Goal: Information Seeking & Learning: Learn about a topic

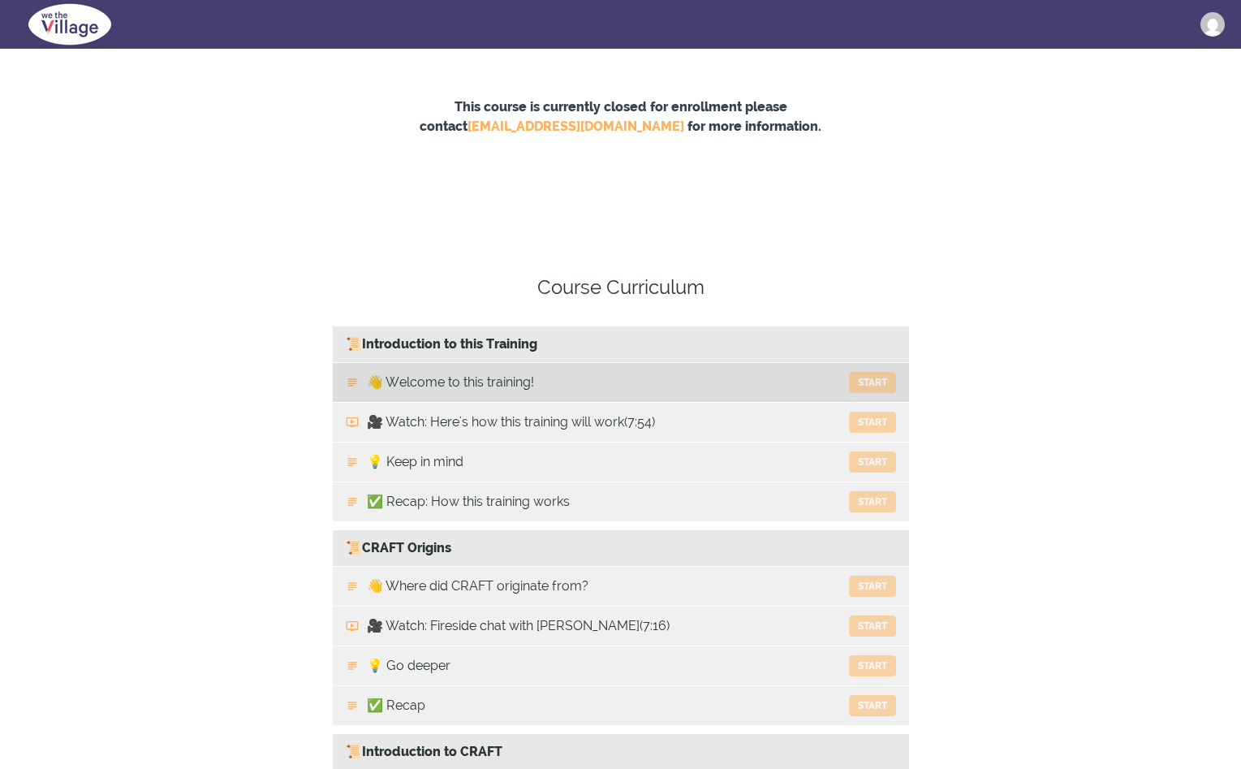
click at [869, 386] on button "Start" at bounding box center [872, 382] width 47 height 21
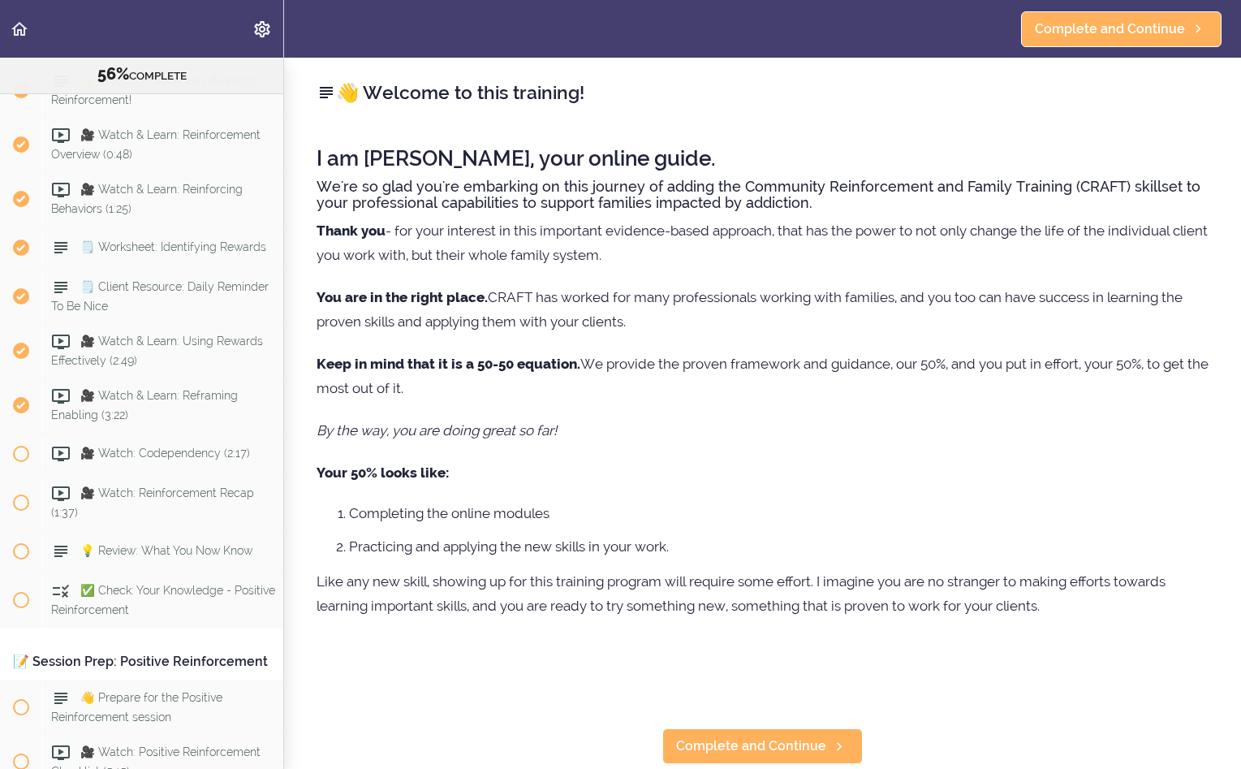
scroll to position [5777, 0]
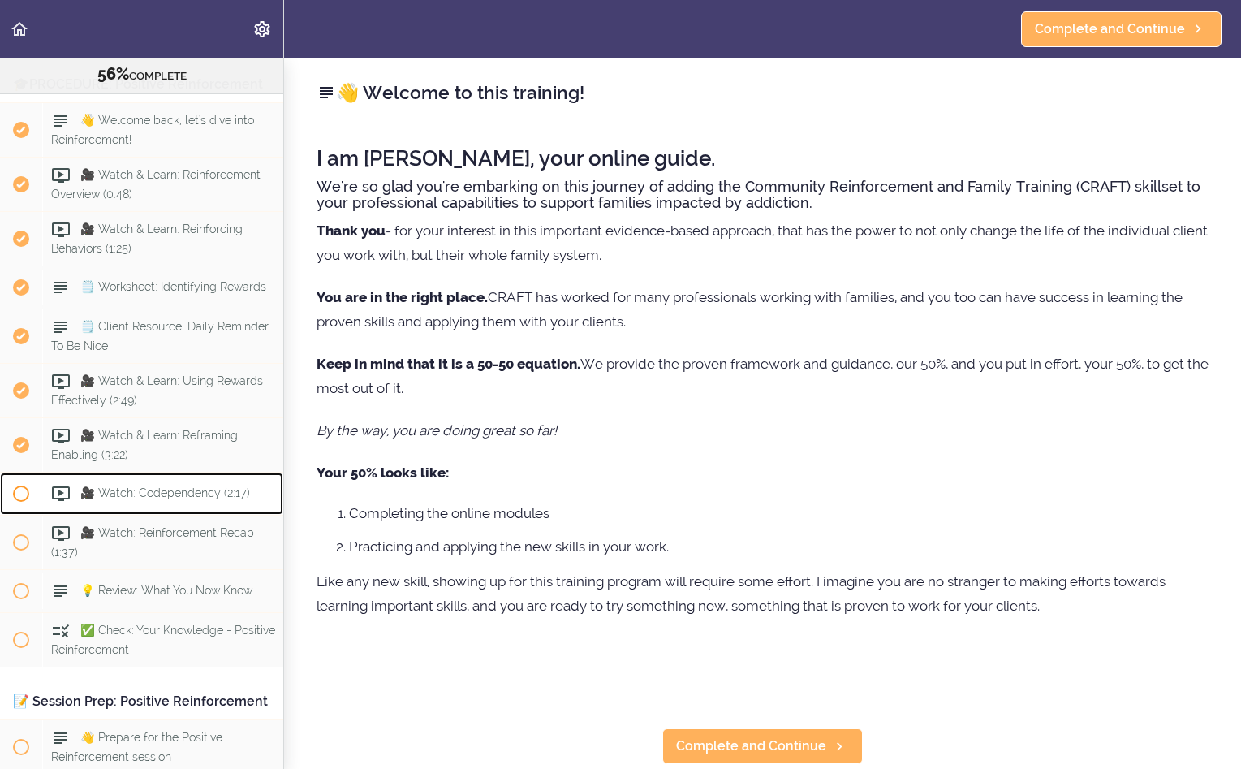
click at [209, 499] on span "🎥 Watch: Codependency (2:17)" at bounding box center [165, 492] width 170 height 13
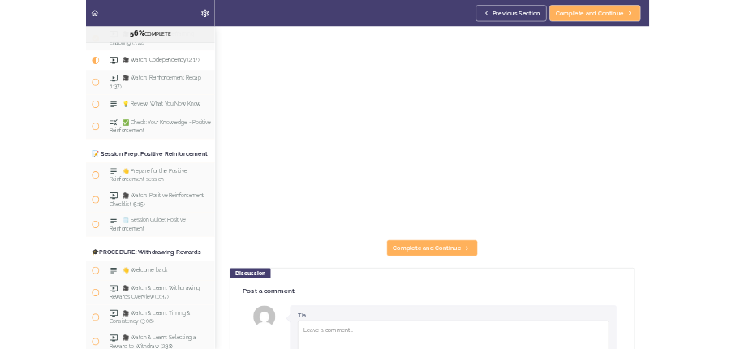
scroll to position [62, 0]
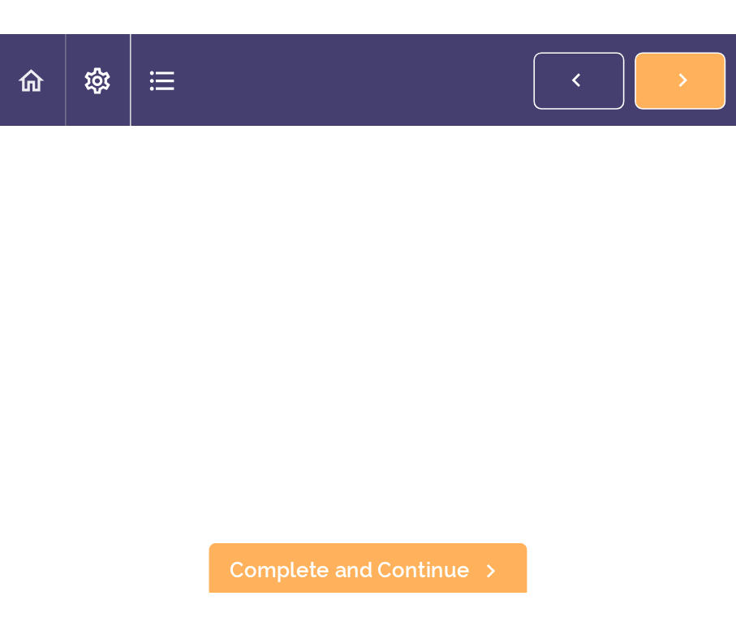
scroll to position [6138, 0]
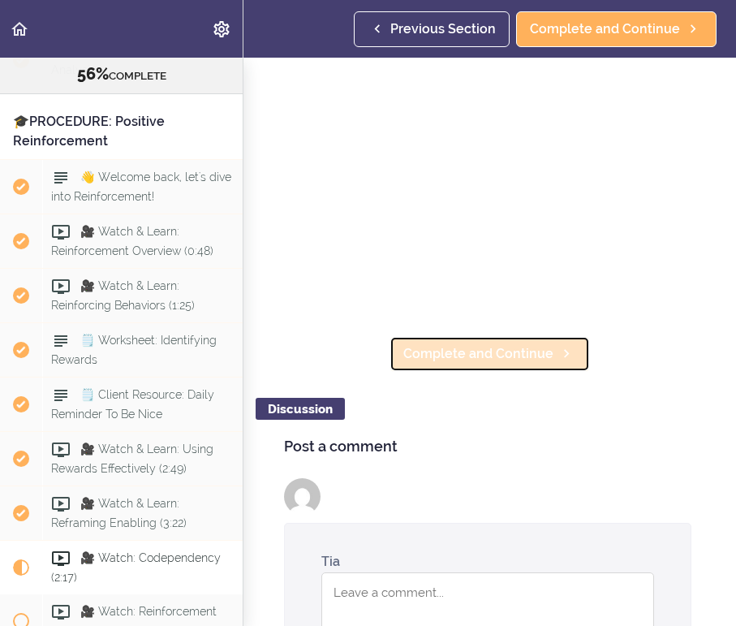
click at [521, 352] on span "Complete and Continue" at bounding box center [478, 353] width 150 height 19
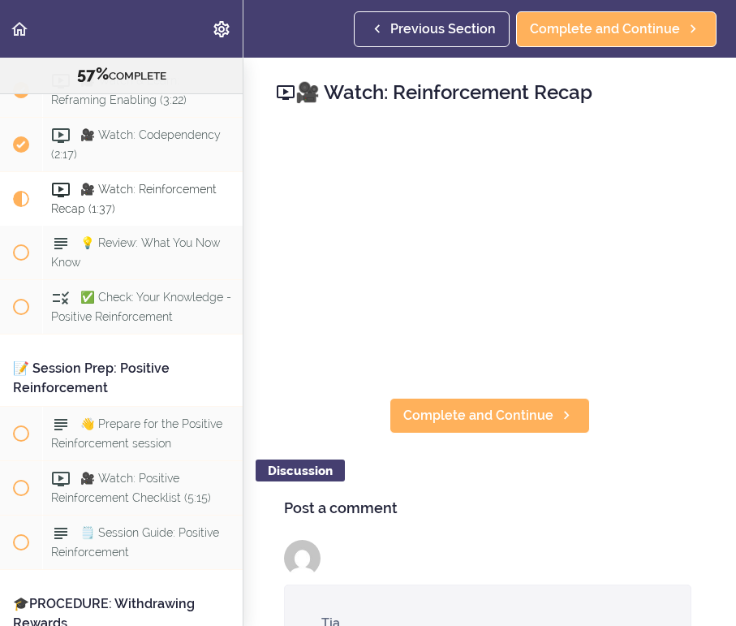
scroll to position [6650, 0]
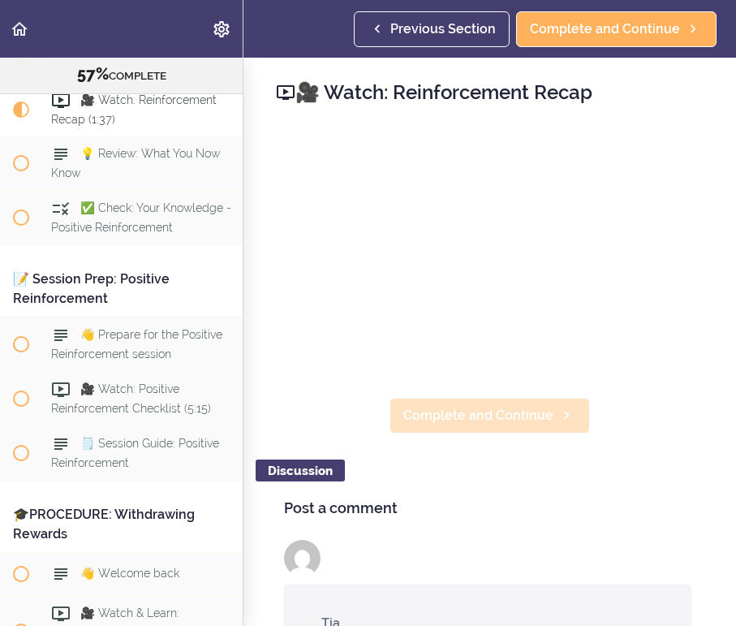
click at [524, 414] on span "Complete and Continue" at bounding box center [478, 415] width 150 height 19
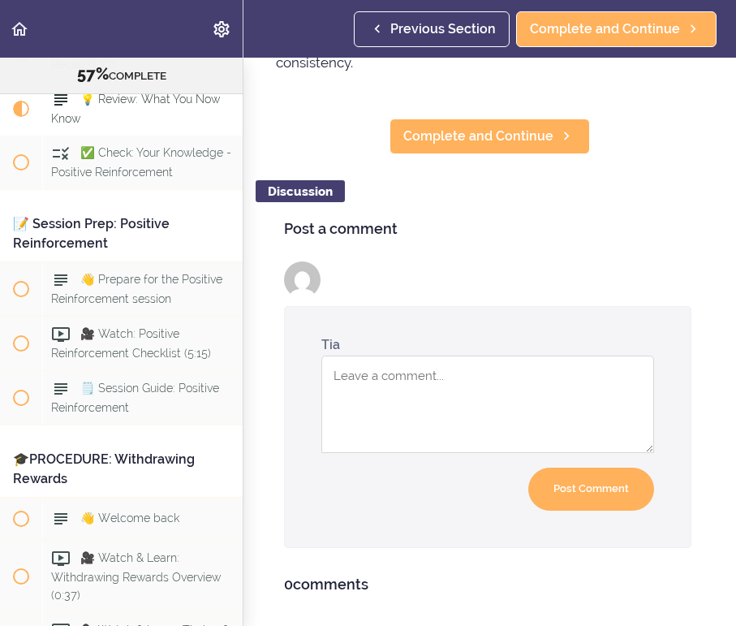
scroll to position [679, 0]
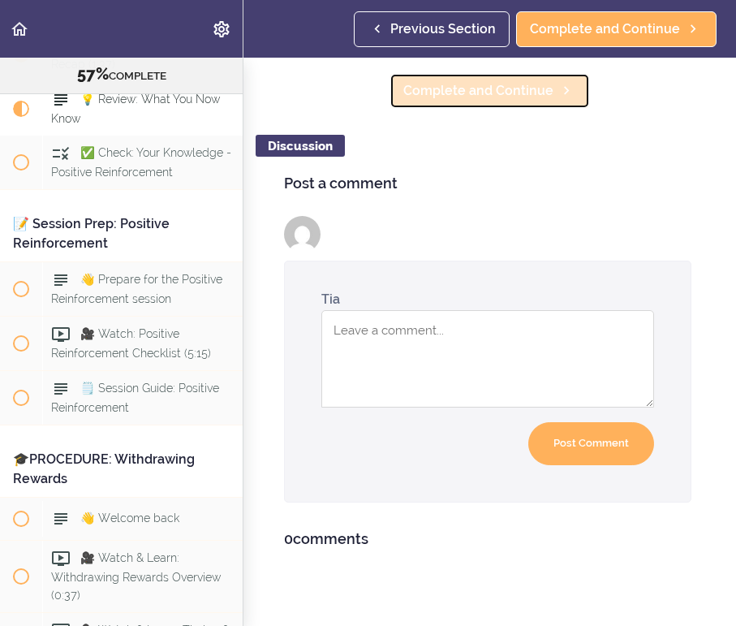
click at [518, 98] on span "Complete and Continue" at bounding box center [478, 90] width 150 height 19
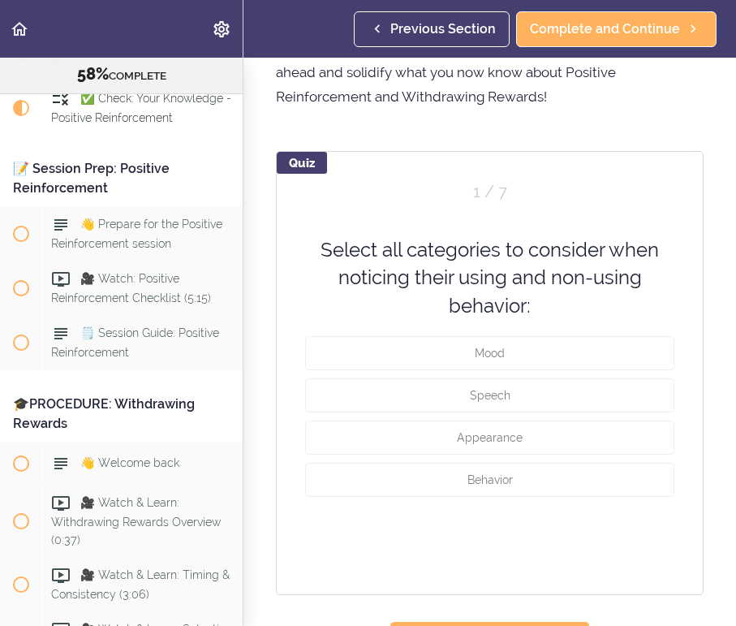
scroll to position [124, 0]
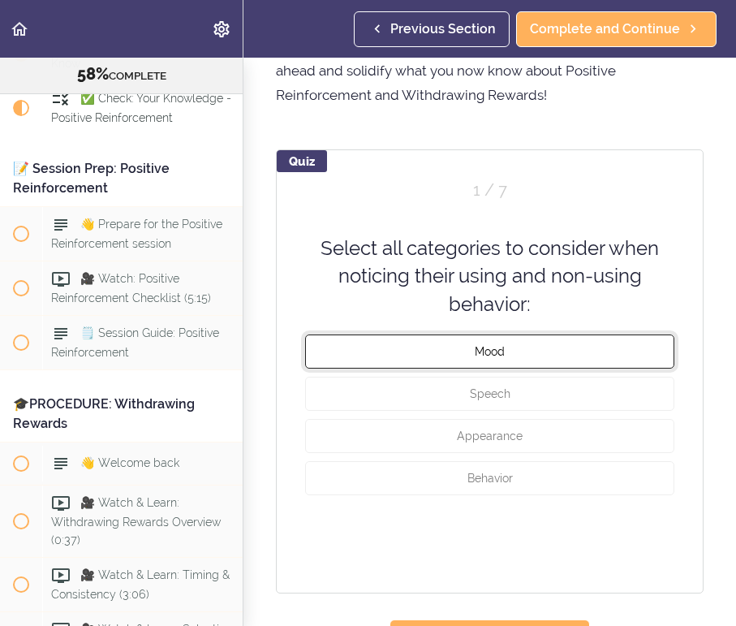
click at [525, 358] on button "Mood" at bounding box center [489, 351] width 369 height 34
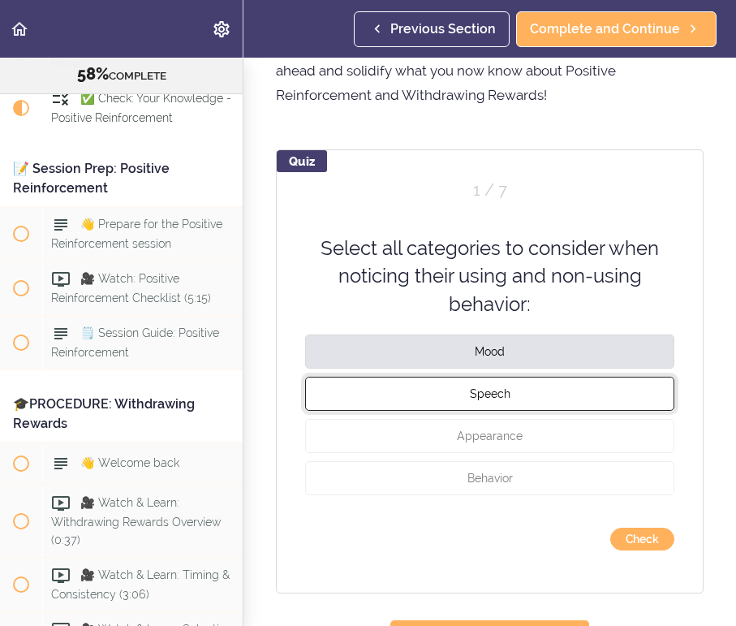
click at [517, 396] on button "Speech" at bounding box center [489, 394] width 369 height 34
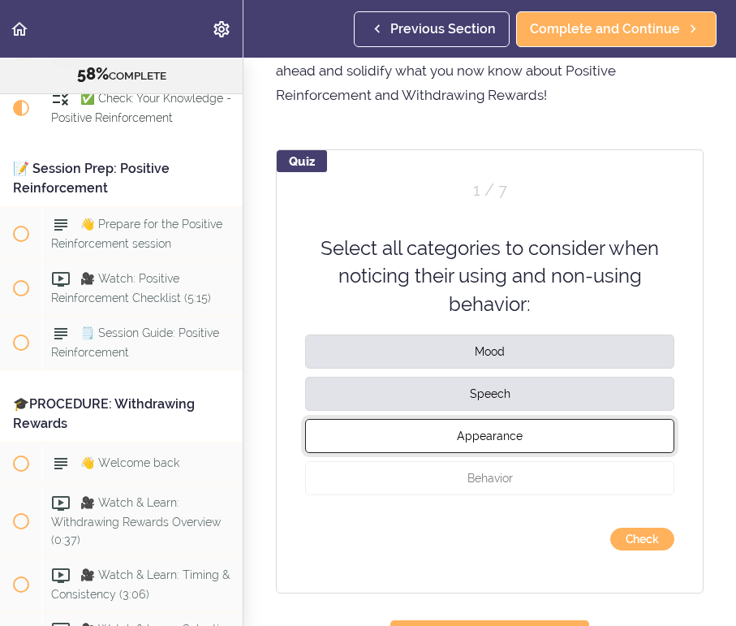
click at [518, 438] on span "Appearance" at bounding box center [490, 435] width 66 height 13
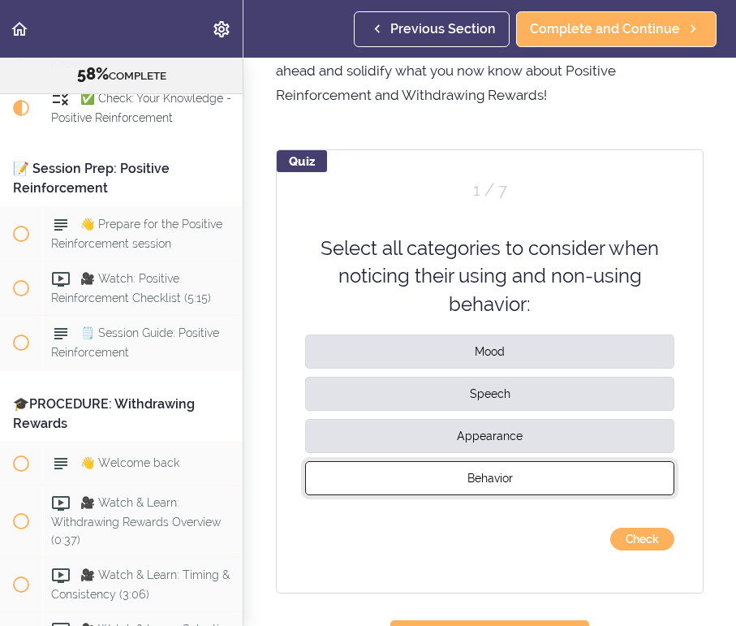
click at [510, 472] on span "Behavior" at bounding box center [490, 478] width 45 height 13
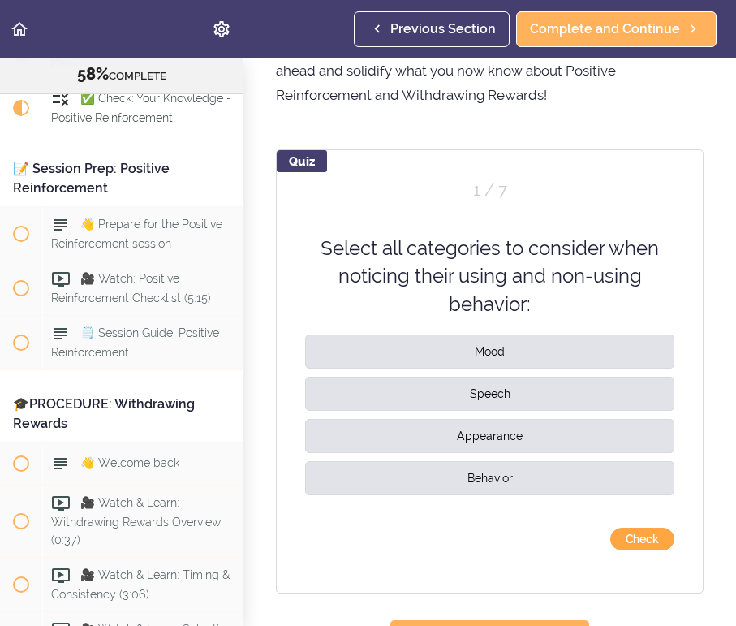
click at [648, 542] on button "Check" at bounding box center [643, 539] width 64 height 23
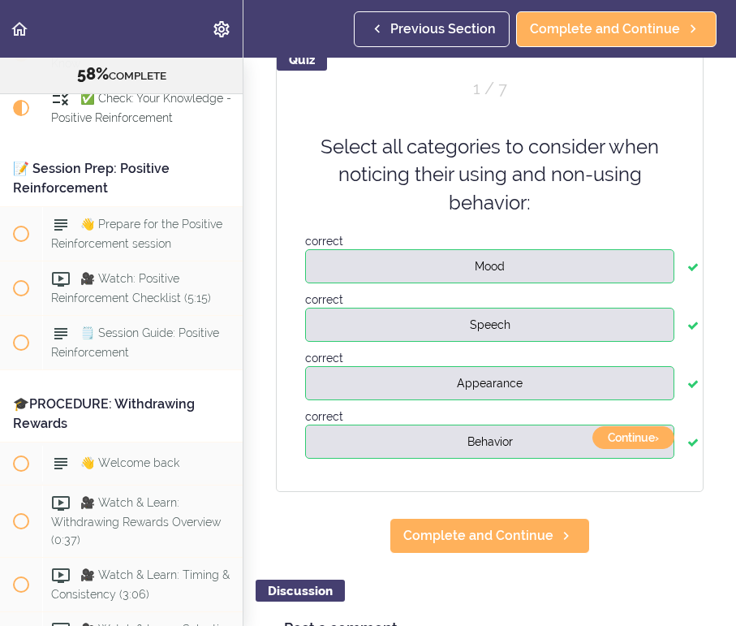
scroll to position [272, 0]
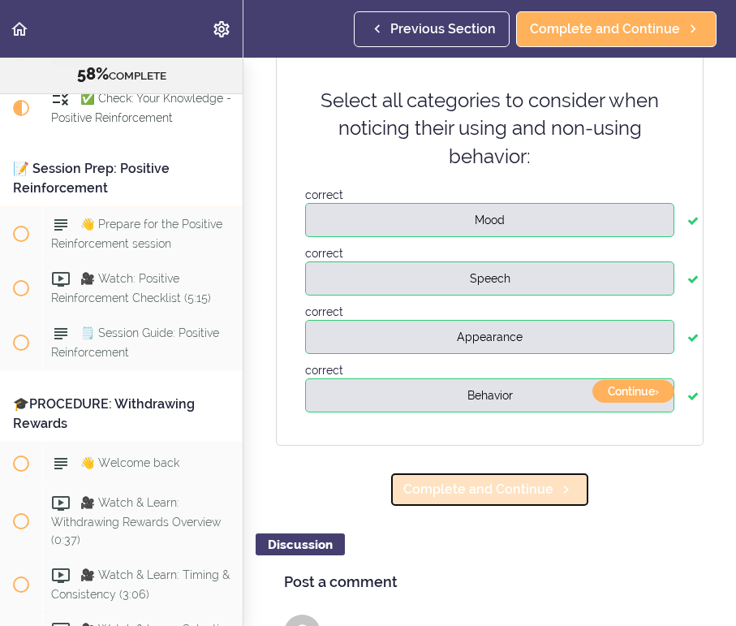
click at [524, 486] on span "Complete and Continue" at bounding box center [478, 489] width 150 height 19
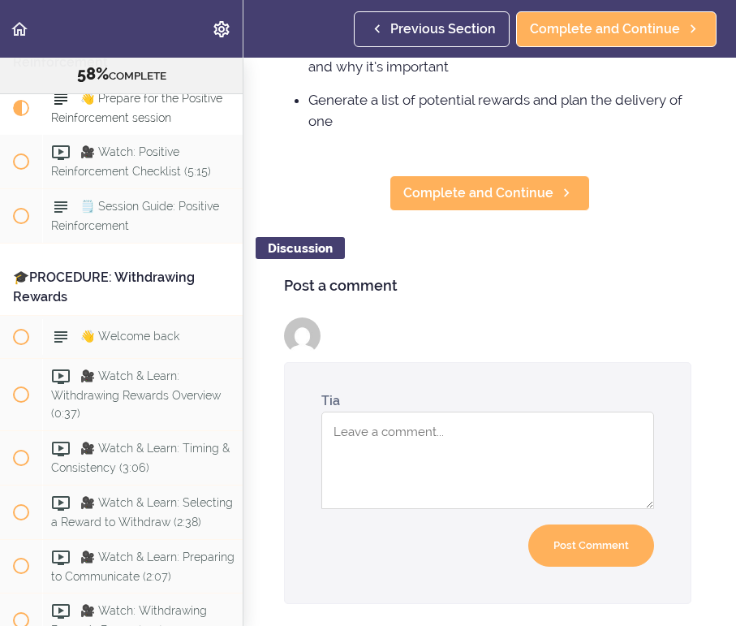
scroll to position [455, 0]
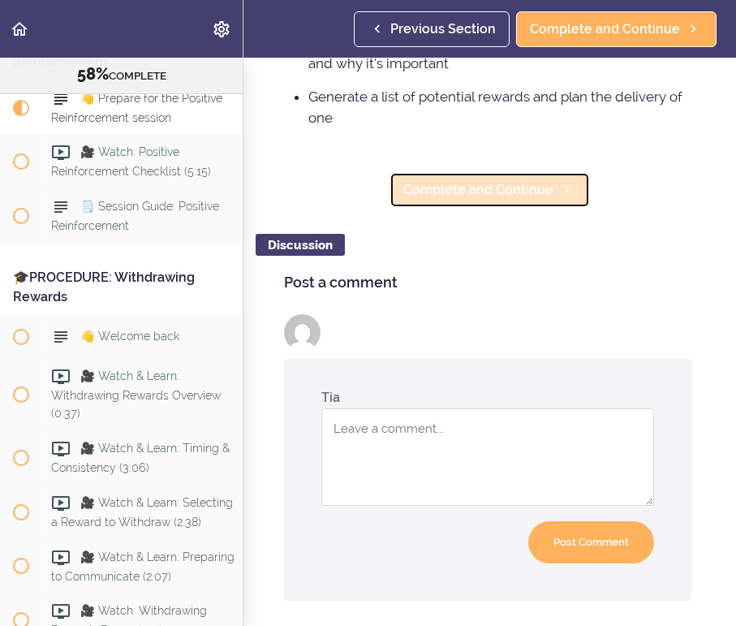
click at [483, 196] on span "Complete and Continue" at bounding box center [478, 189] width 150 height 19
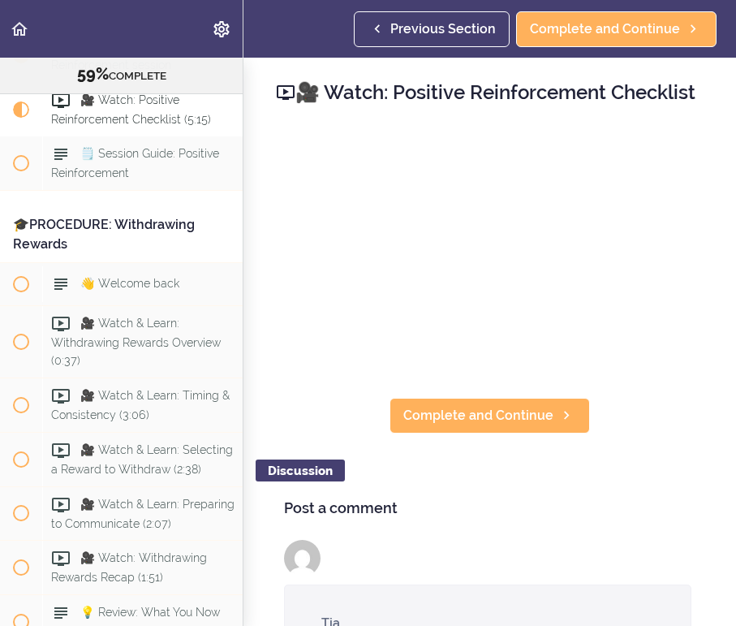
scroll to position [6942, 0]
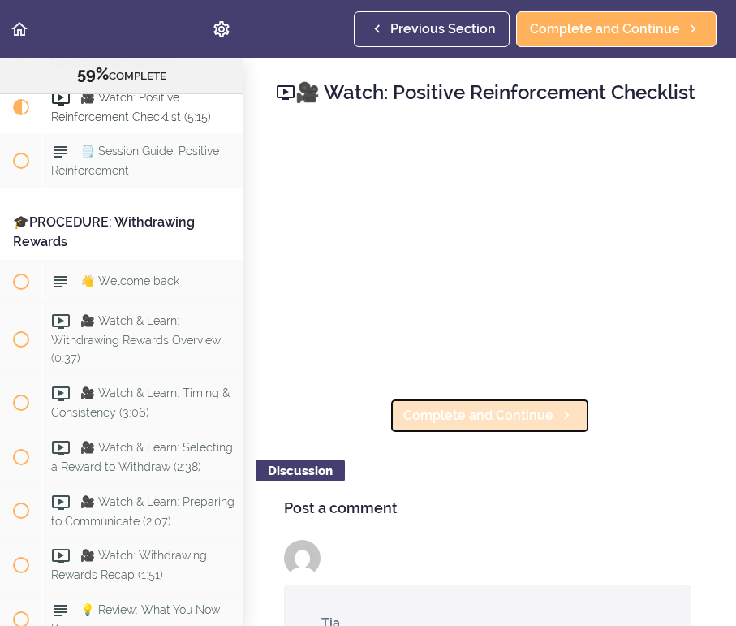
click at [512, 425] on span "Complete and Continue" at bounding box center [478, 415] width 150 height 19
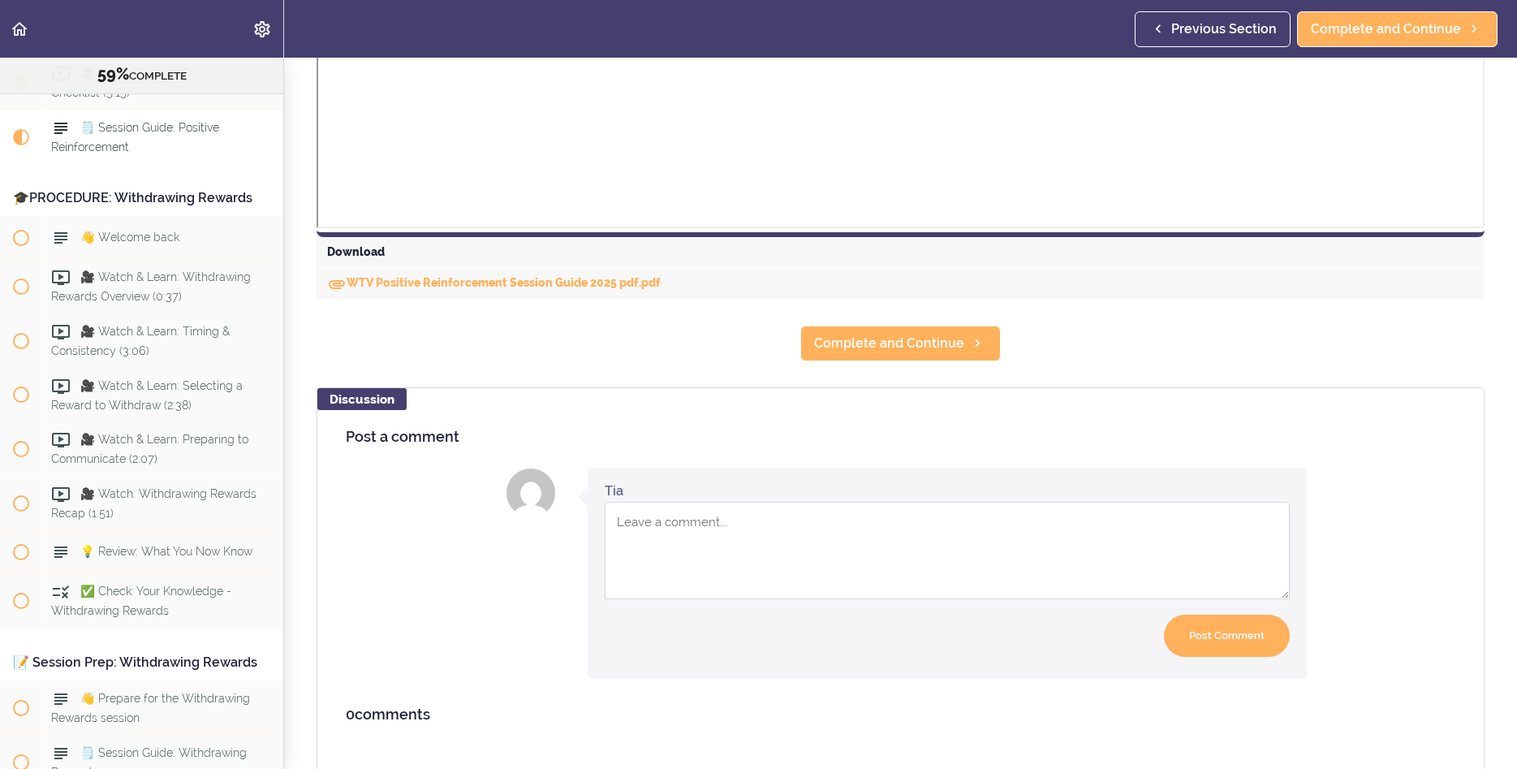
scroll to position [667, 0]
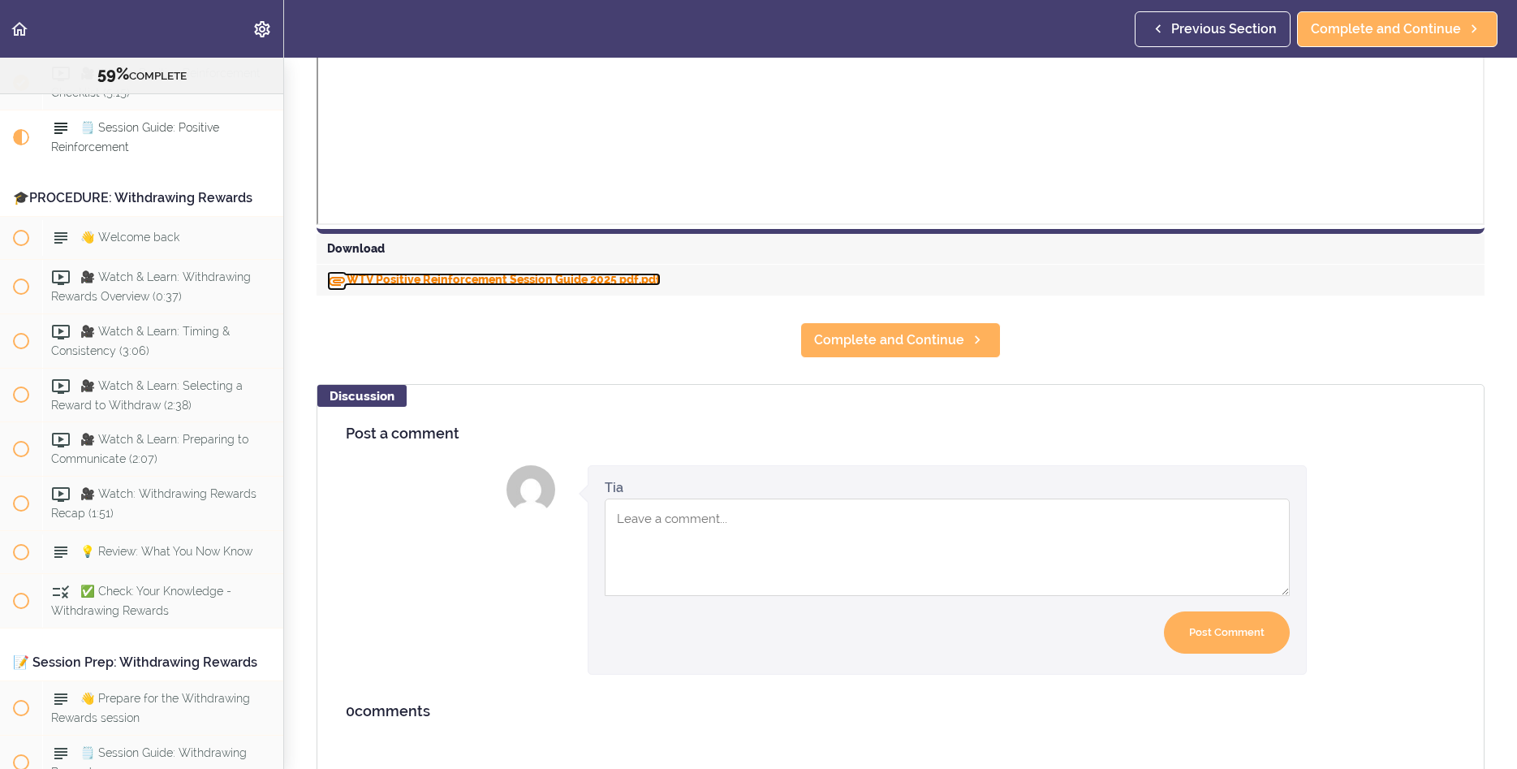
click at [572, 275] on link "WTV Positive Reinforcement Session Guide 2025 pdf.pdf" at bounding box center [494, 279] width 334 height 13
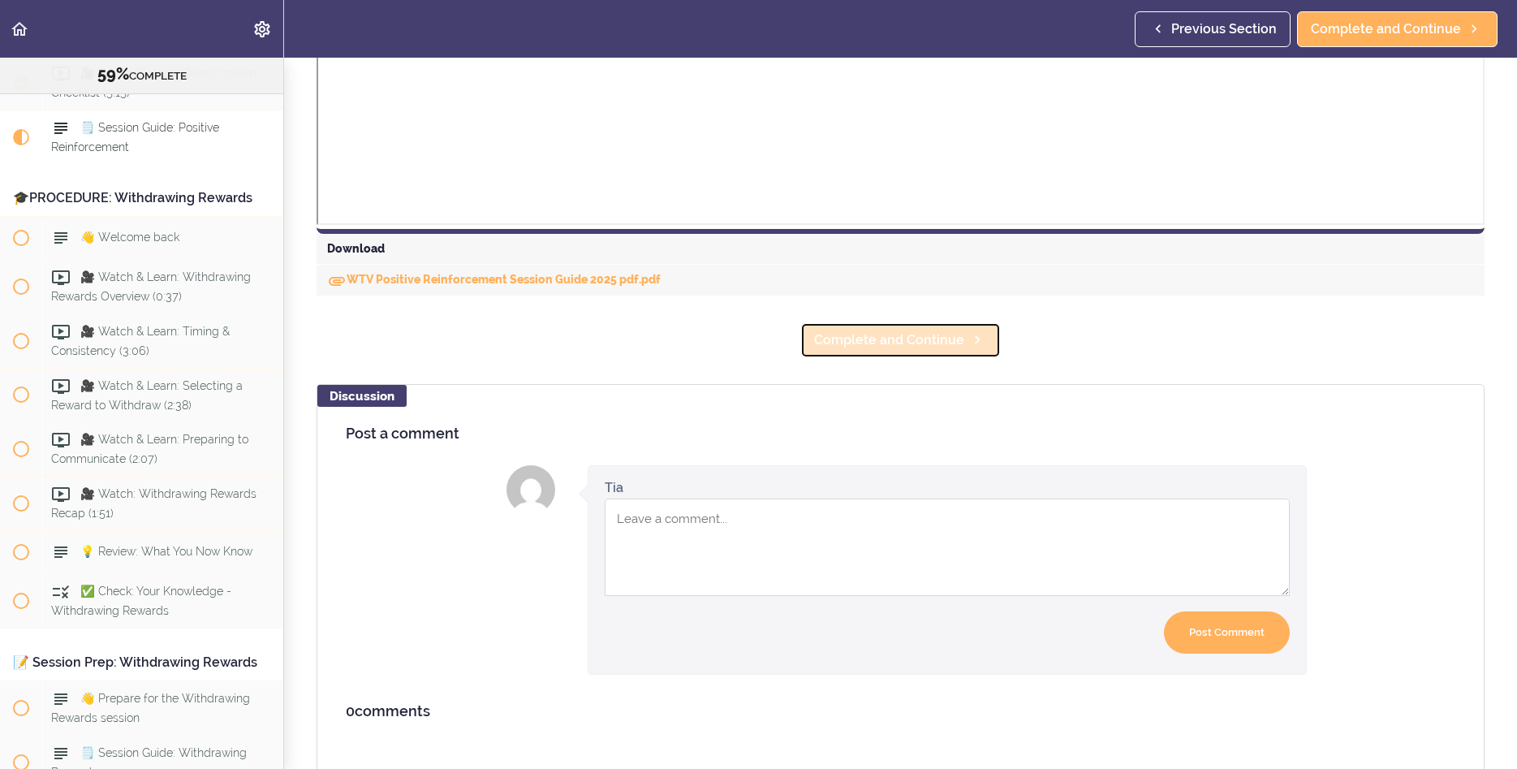
click at [956, 350] on span "Complete and Continue" at bounding box center [889, 339] width 150 height 19
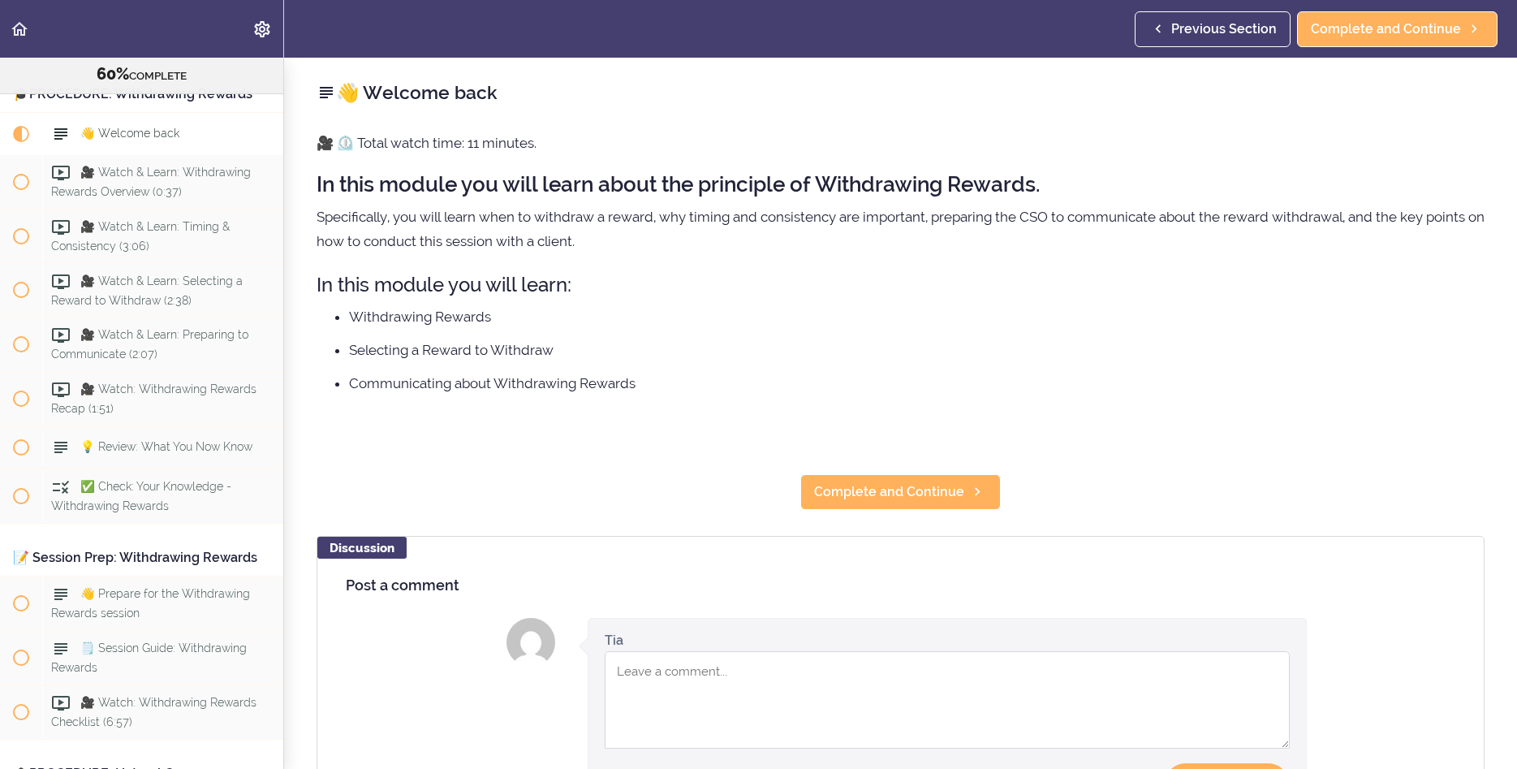
scroll to position [6604, 0]
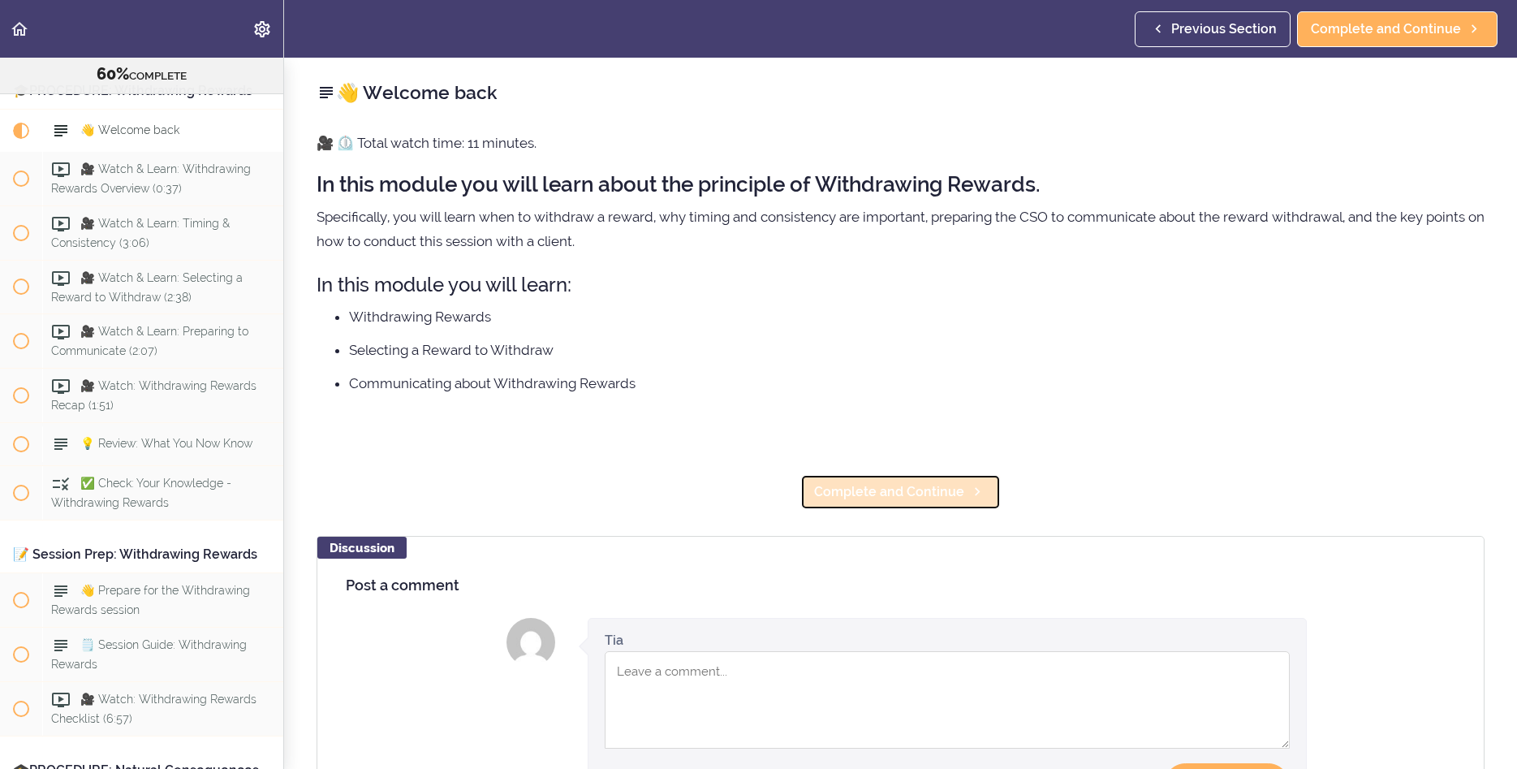
click at [946, 488] on span "Complete and Continue" at bounding box center [889, 491] width 150 height 19
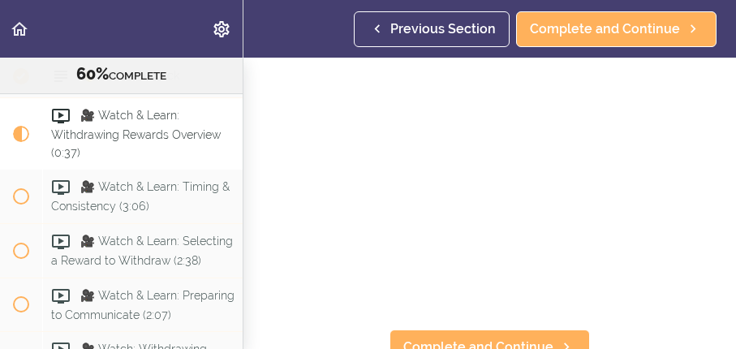
scroll to position [150, 0]
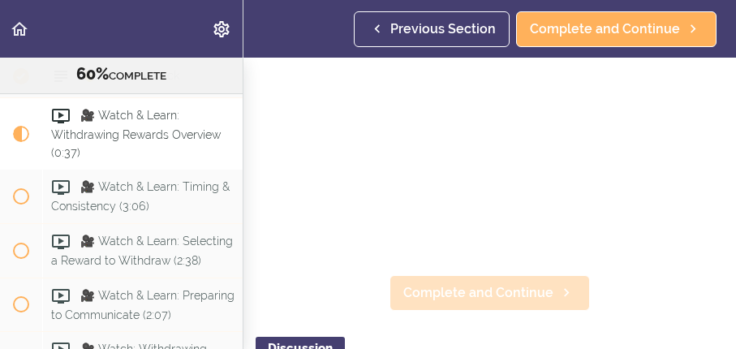
click at [517, 295] on span "Complete and Continue" at bounding box center [478, 292] width 150 height 19
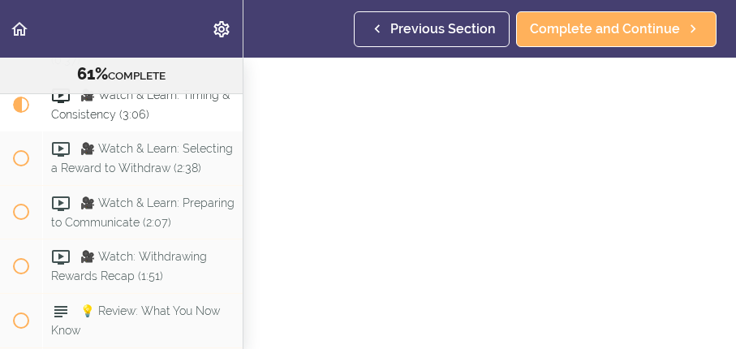
scroll to position [84, 0]
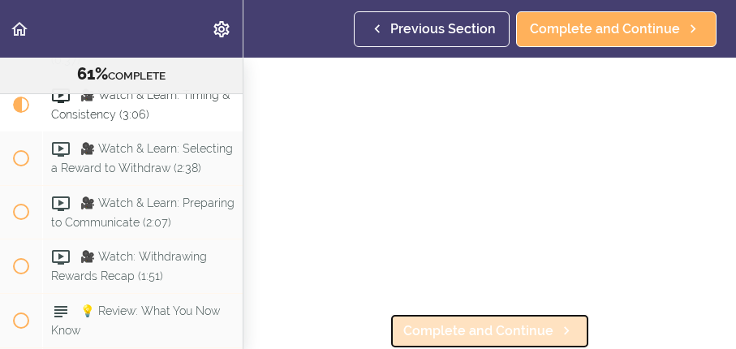
click at [537, 320] on link "Complete and Continue" at bounding box center [490, 331] width 201 height 36
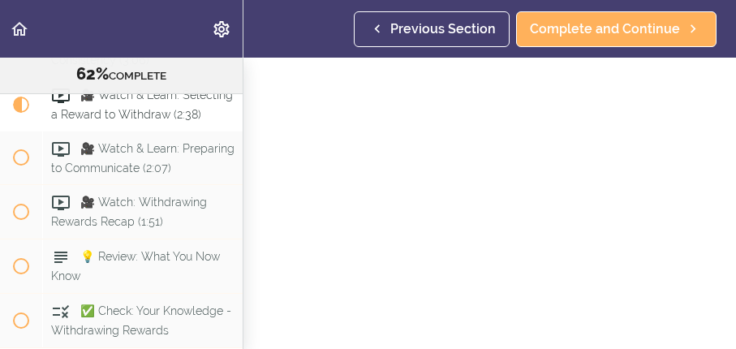
scroll to position [112, 0]
